Goal: Information Seeking & Learning: Stay updated

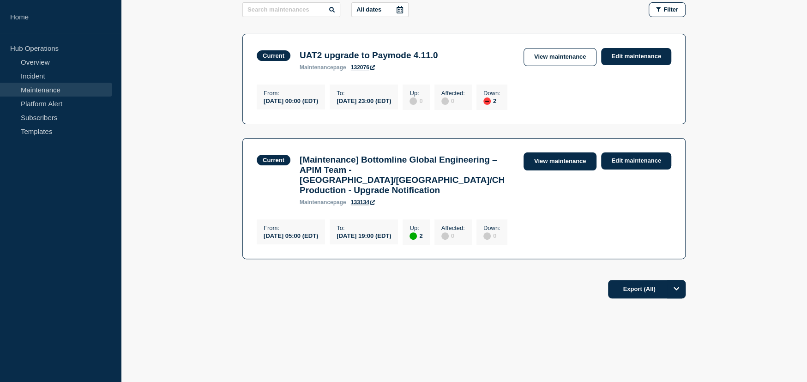
click at [558, 161] on link "View maintenance" at bounding box center [560, 161] width 73 height 18
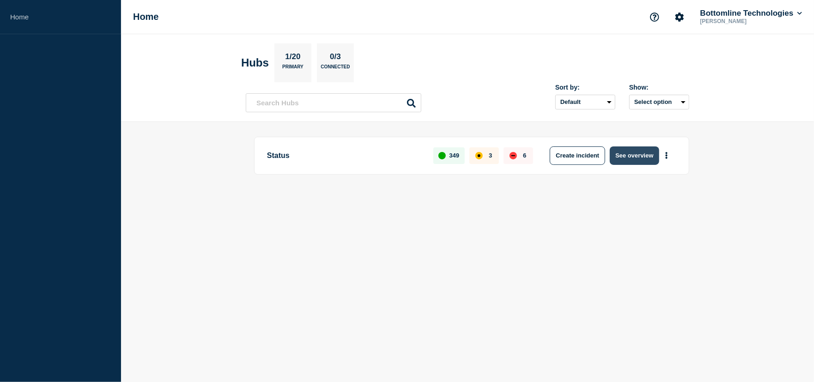
drag, startPoint x: 501, startPoint y: 195, endPoint x: 640, endPoint y: 160, distance: 144.4
click at [640, 160] on button "See overview" at bounding box center [634, 155] width 49 height 18
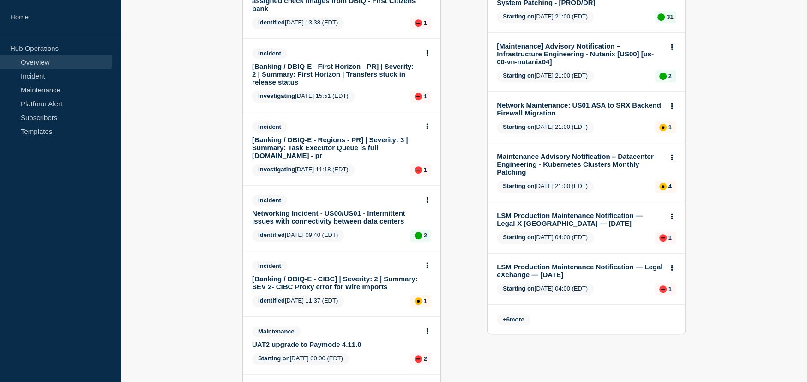
scroll to position [416, 0]
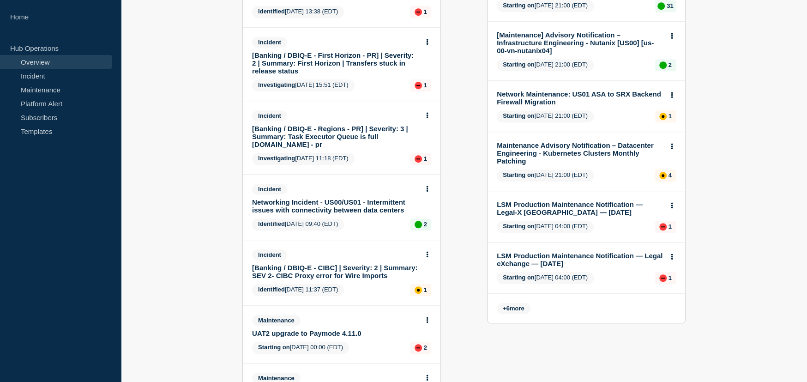
click at [519, 303] on span "+ 6 more" at bounding box center [514, 308] width 34 height 11
click at [521, 303] on span "+ 6 more" at bounding box center [514, 308] width 34 height 11
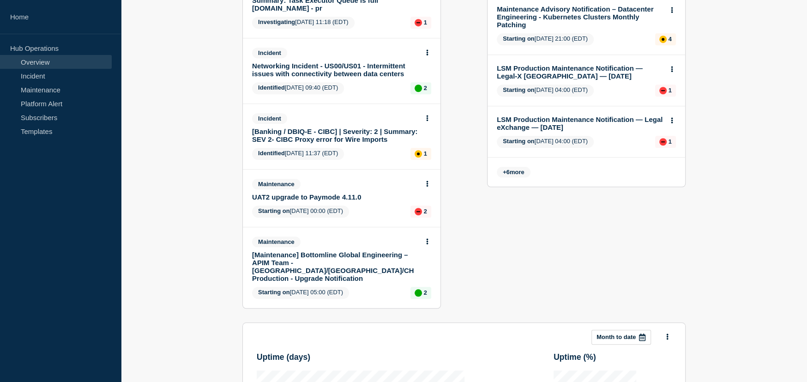
scroll to position [554, 0]
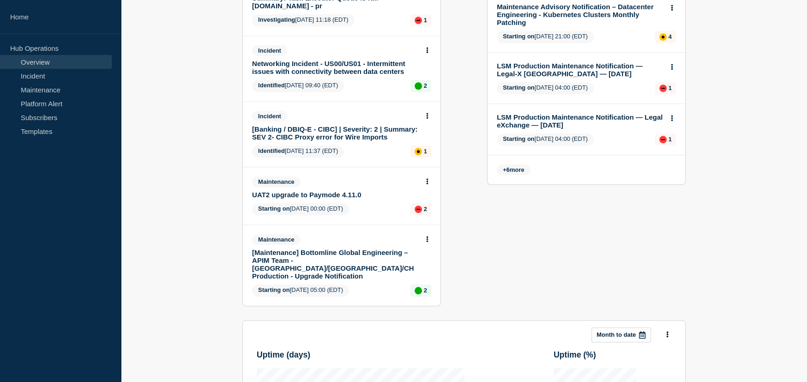
click at [323, 259] on link "[Maintenance] Bottomline Global Engineering – APIM Team - [GEOGRAPHIC_DATA]/[GE…" at bounding box center [335, 263] width 167 height 31
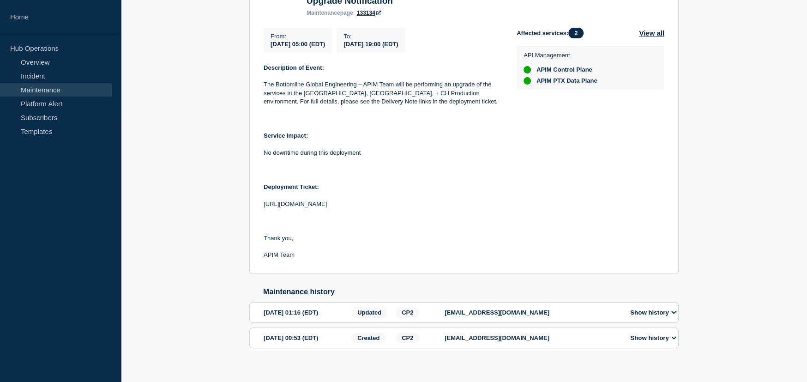
scroll to position [231, 0]
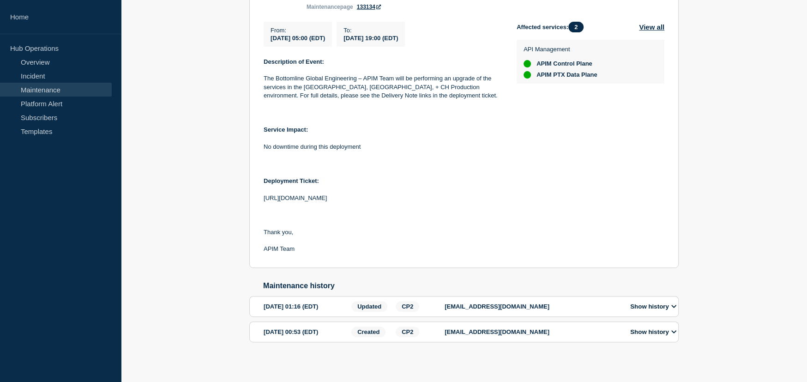
click at [677, 303] on icon at bounding box center [674, 306] width 6 height 6
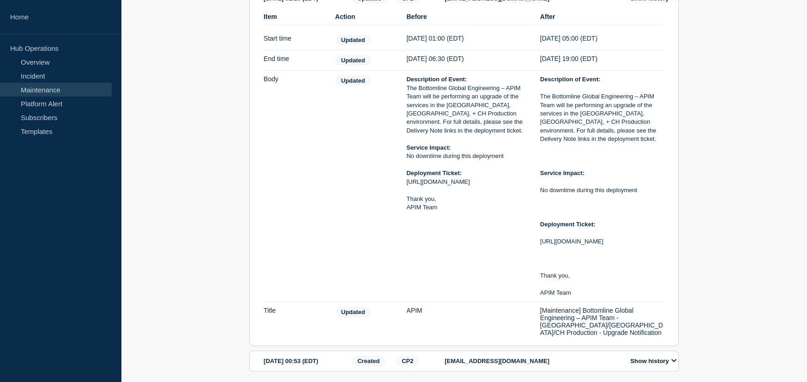
scroll to position [551, 0]
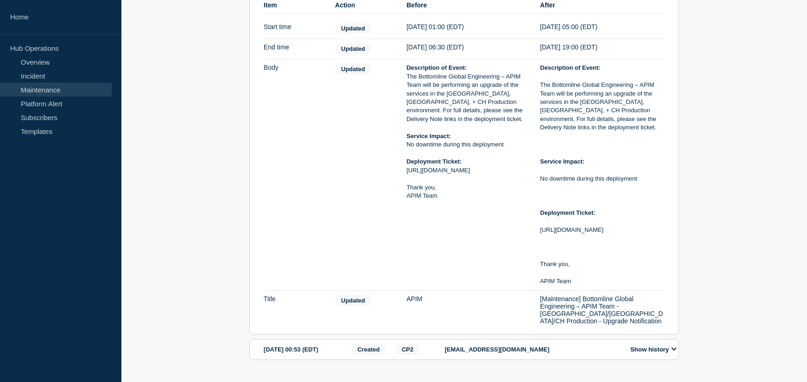
click at [676, 348] on icon at bounding box center [673, 349] width 5 height 3
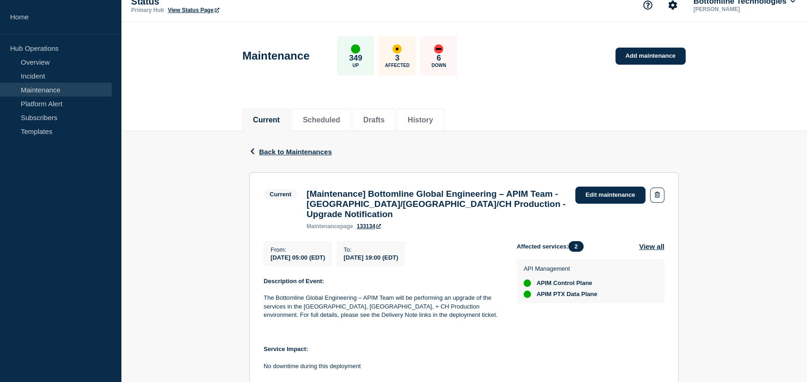
scroll to position [0, 0]
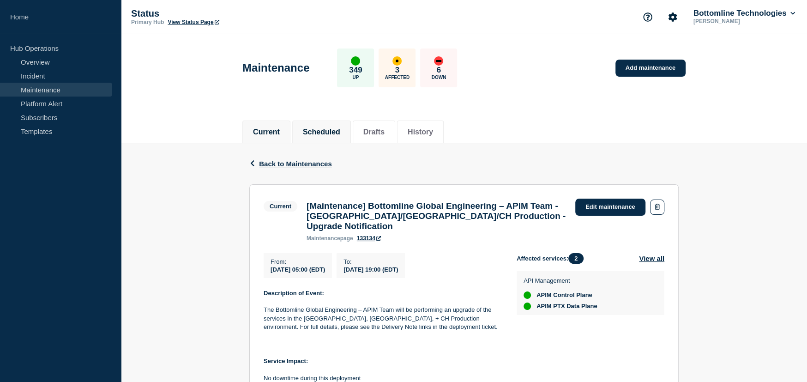
click at [317, 131] on button "Scheduled" at bounding box center [321, 132] width 37 height 8
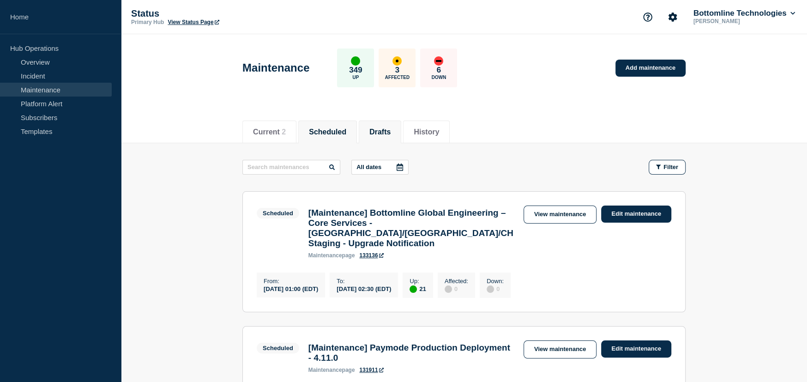
click at [391, 133] on button "Drafts" at bounding box center [379, 132] width 21 height 8
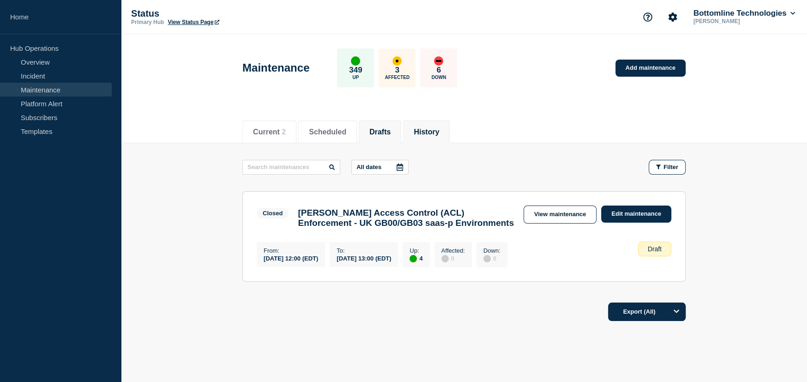
click at [435, 134] on button "History" at bounding box center [426, 132] width 25 height 8
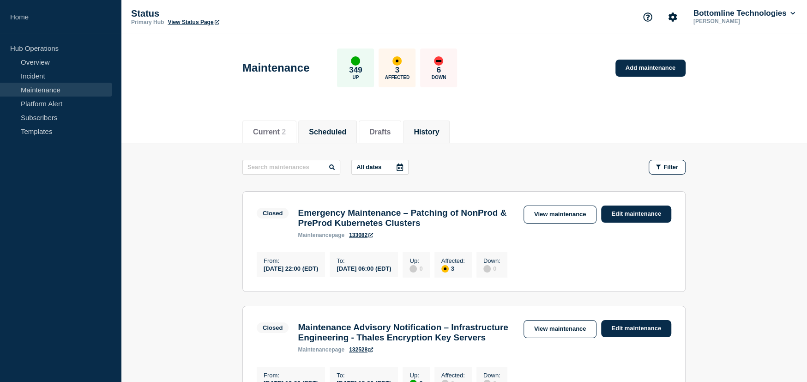
click at [305, 128] on li "Scheduled" at bounding box center [327, 132] width 59 height 23
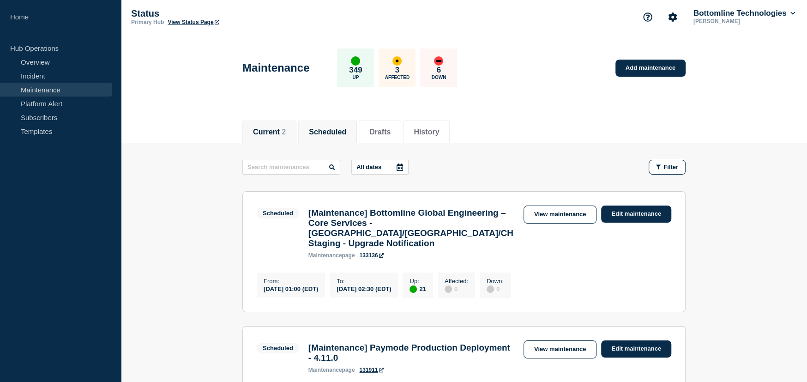
click at [275, 133] on button "Current 2" at bounding box center [269, 132] width 33 height 8
